Goal: Transaction & Acquisition: Purchase product/service

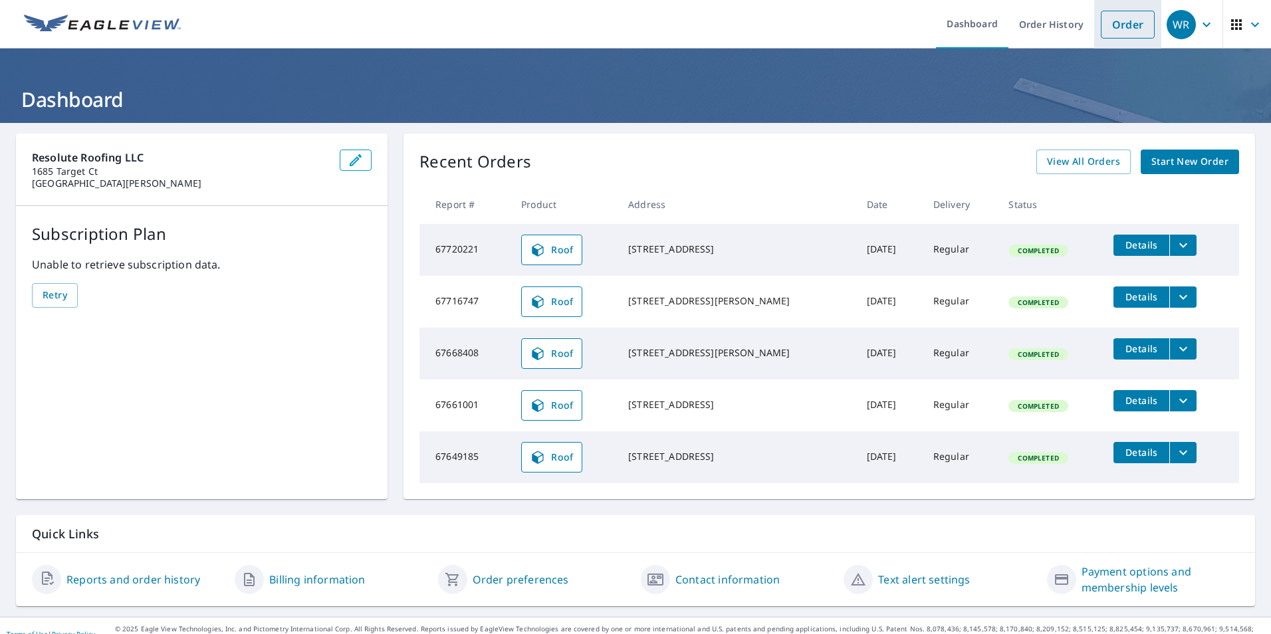
click at [1126, 32] on link "Order" at bounding box center [1128, 25] width 54 height 28
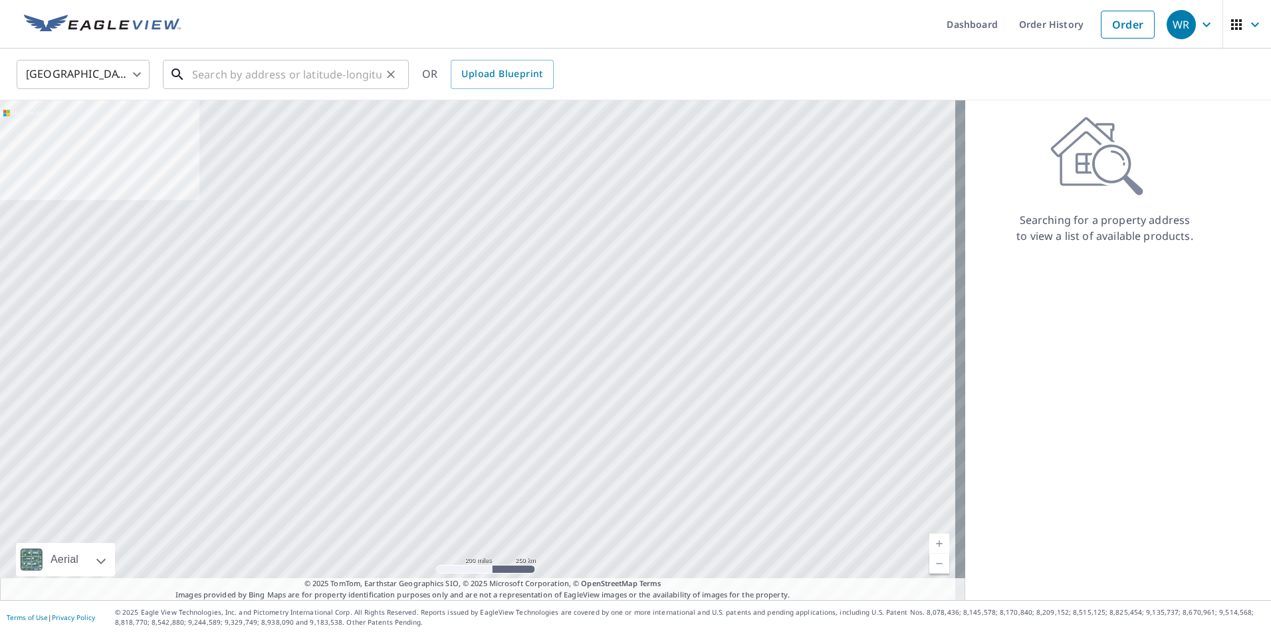
click at [334, 75] on input "text" at bounding box center [286, 74] width 189 height 37
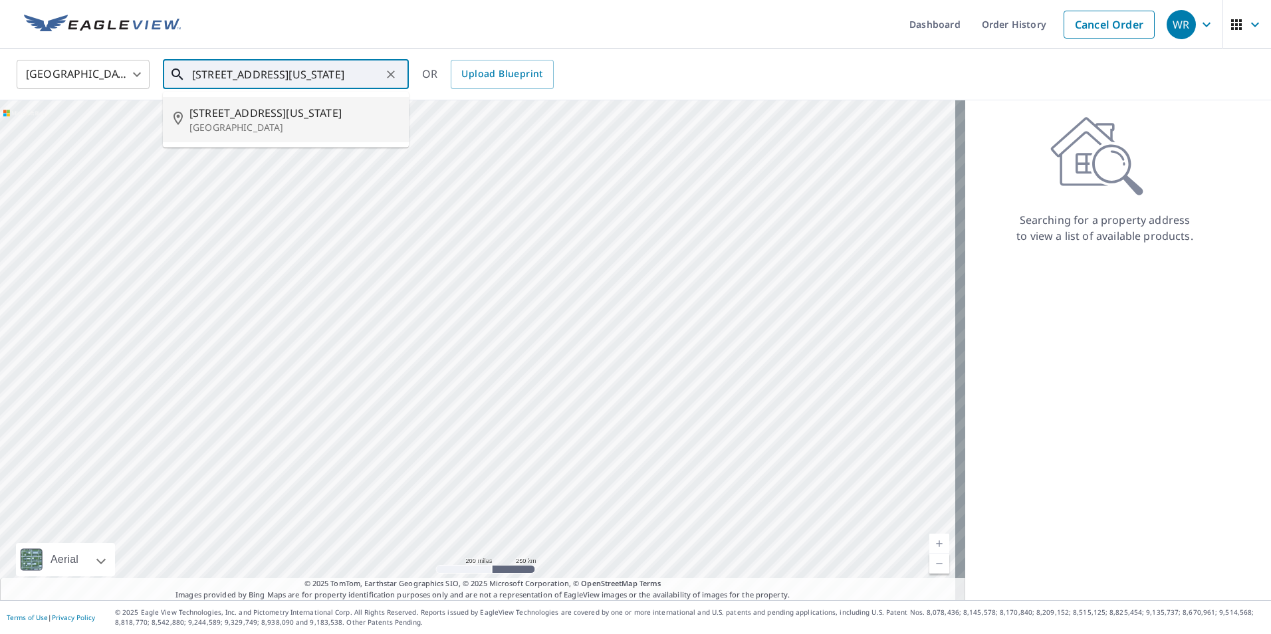
click at [288, 130] on p "[GEOGRAPHIC_DATA]" at bounding box center [293, 127] width 209 height 13
type input "[STREET_ADDRESS][US_STATE]"
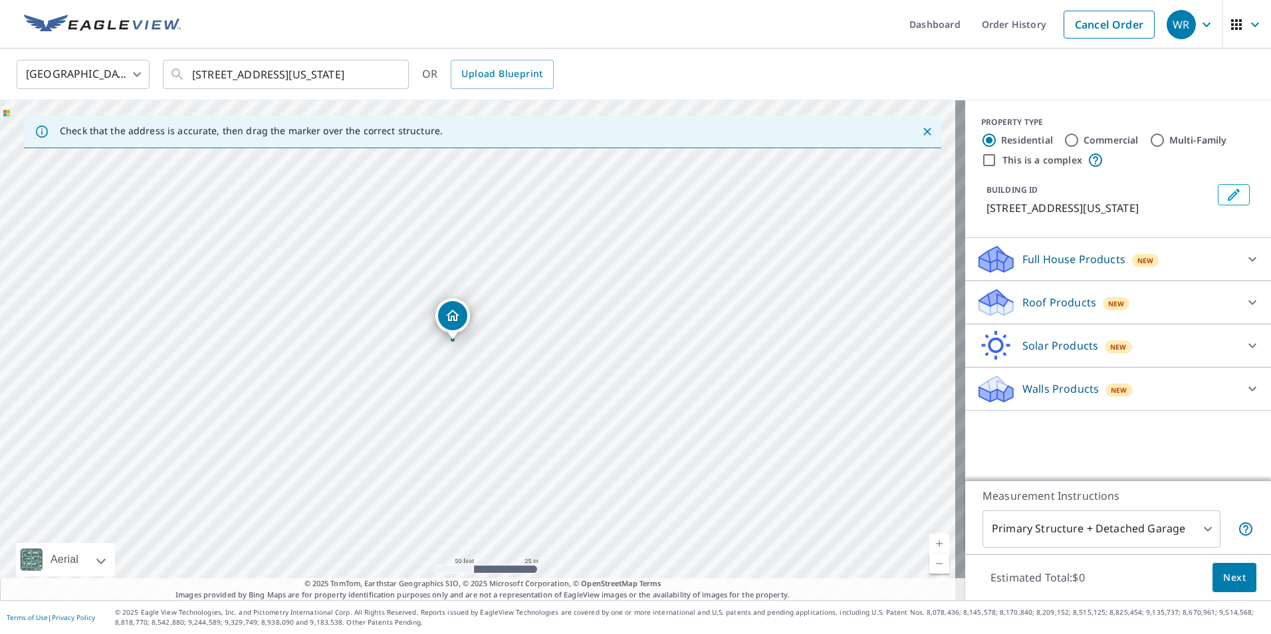
click at [1216, 318] on div "Roof Products New" at bounding box center [1106, 302] width 261 height 31
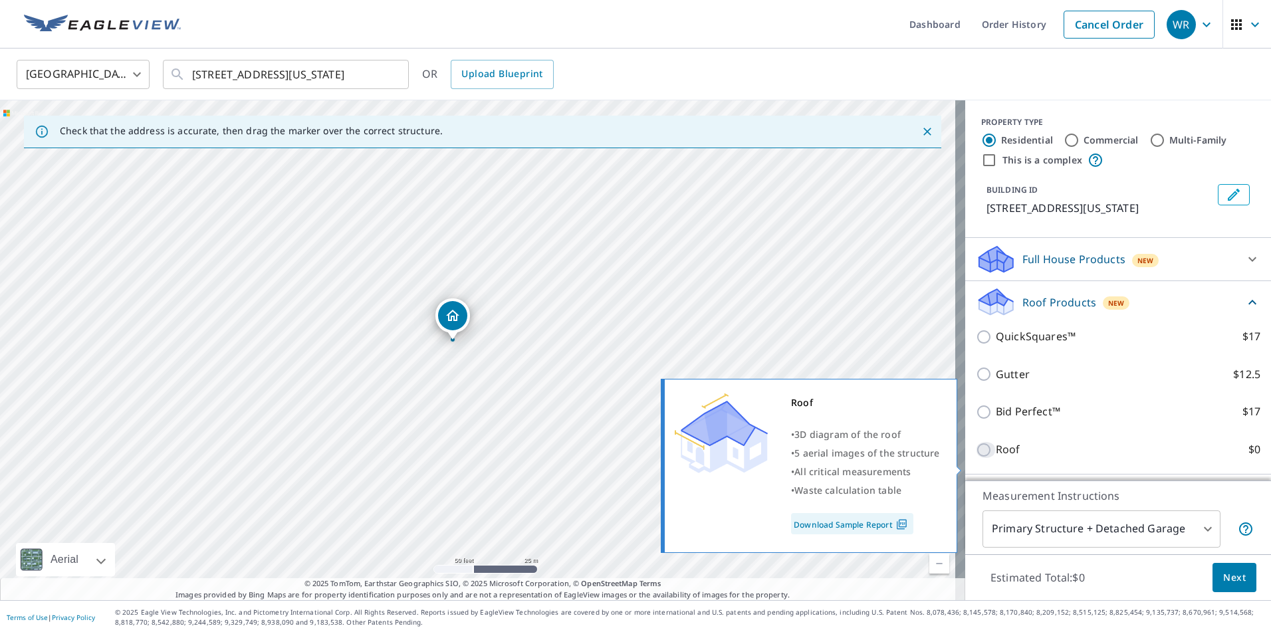
click at [979, 458] on input "Roof $0" at bounding box center [986, 450] width 20 height 16
checkbox input "true"
type input "3"
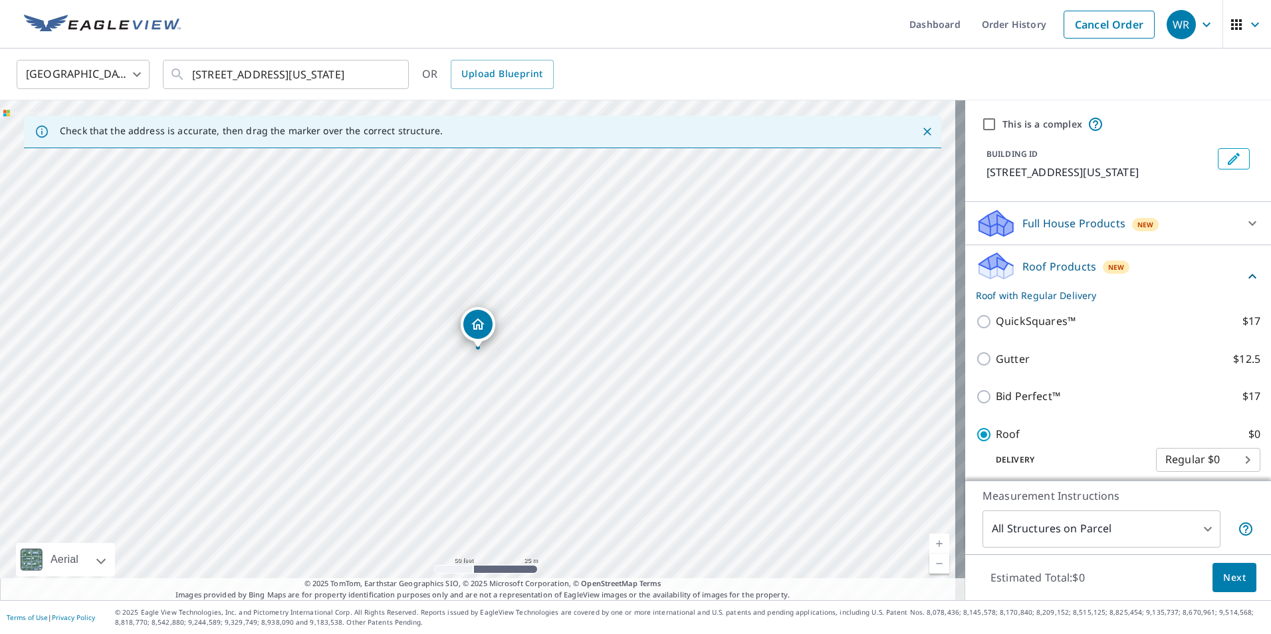
scroll to position [110, 0]
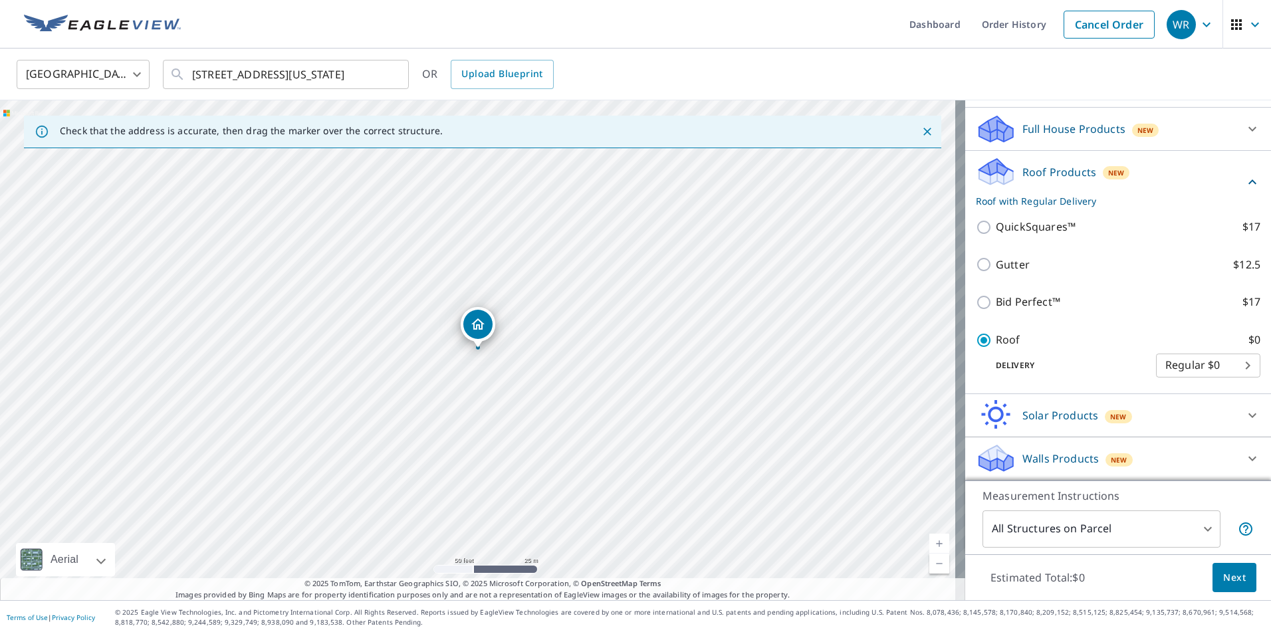
click at [1228, 576] on span "Next" at bounding box center [1234, 578] width 23 height 17
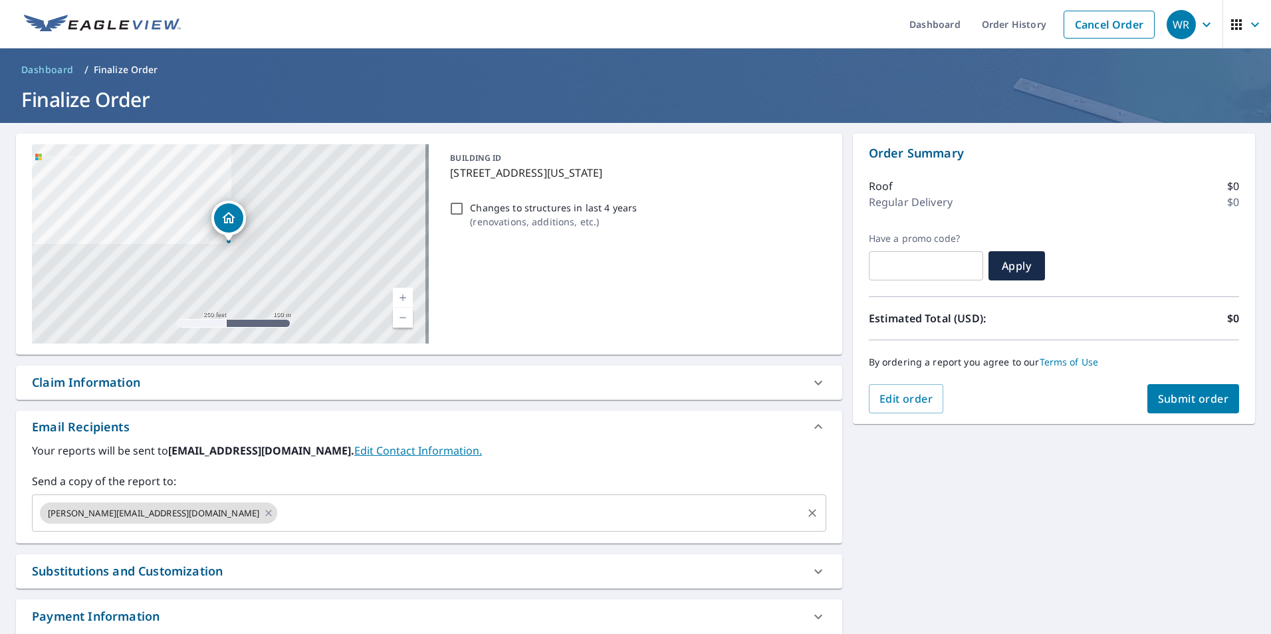
click at [399, 518] on input "text" at bounding box center [539, 513] width 521 height 25
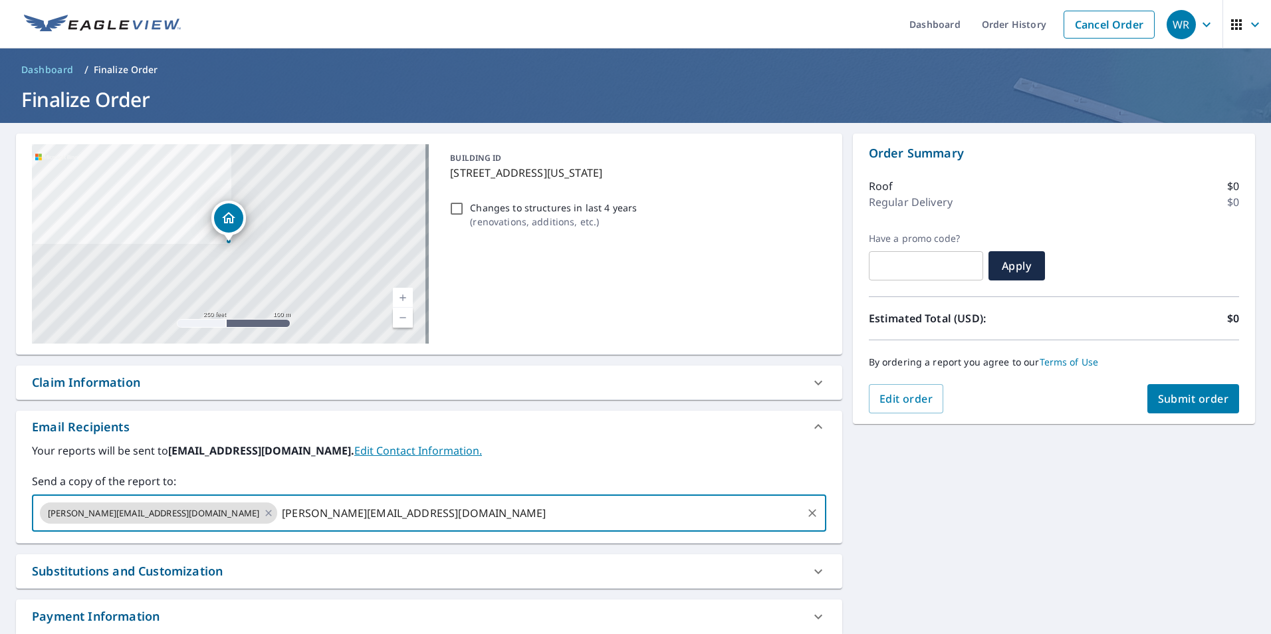
type input "[PERSON_NAME][EMAIL_ADDRESS][DOMAIN_NAME]"
click at [1044, 461] on div "[STREET_ADDRESS][US_STATE] Aerial Road A standard road map Aerial A detailed lo…" at bounding box center [635, 404] width 1271 height 563
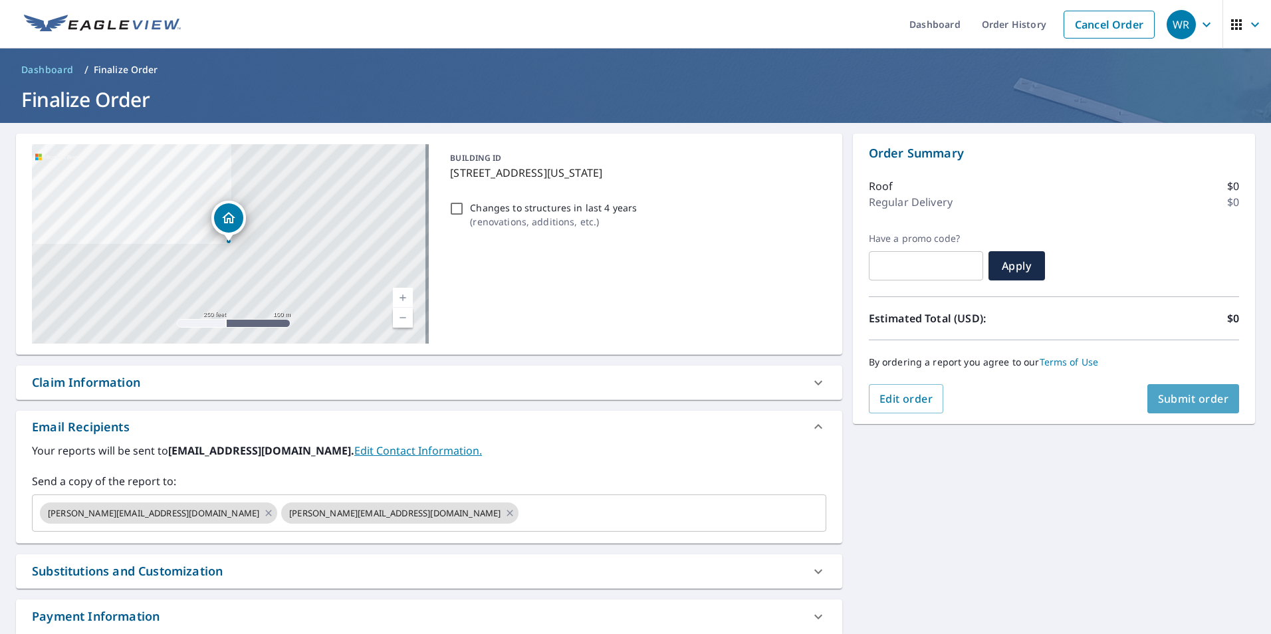
click at [1212, 393] on span "Submit order" at bounding box center [1193, 398] width 71 height 15
